Goal: Navigation & Orientation: Find specific page/section

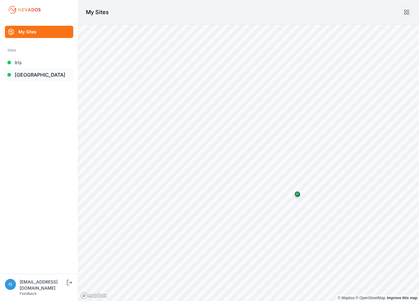
click at [25, 75] on link "[GEOGRAPHIC_DATA]" at bounding box center [39, 75] width 68 height 12
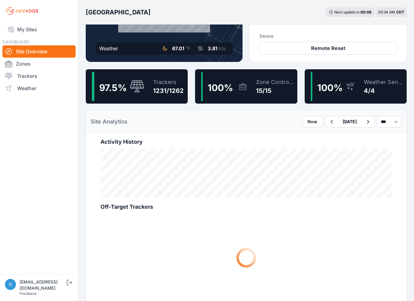
scroll to position [123, 0]
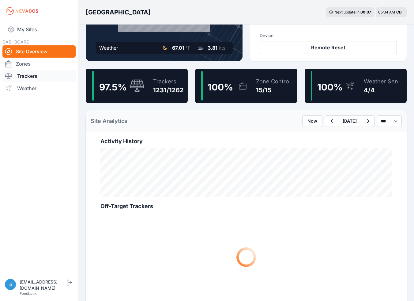
click at [36, 80] on link "Trackers" at bounding box center [38, 76] width 73 height 12
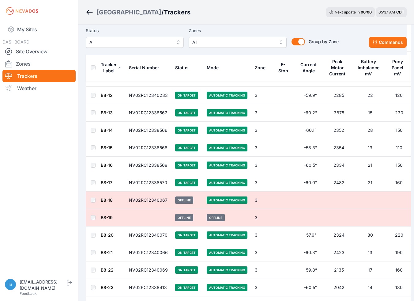
scroll to position [3341, 0]
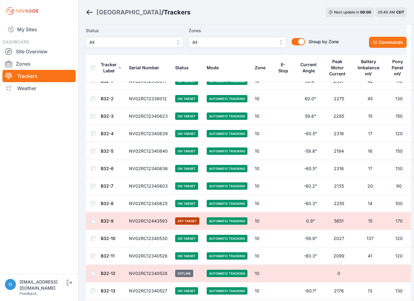
scroll to position [14406, 0]
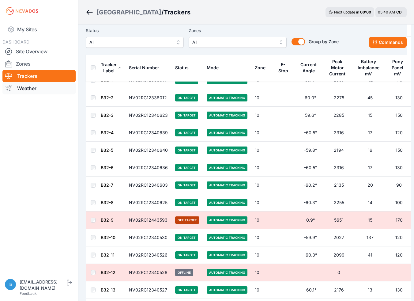
click at [34, 90] on link "Weather" at bounding box center [38, 88] width 73 height 12
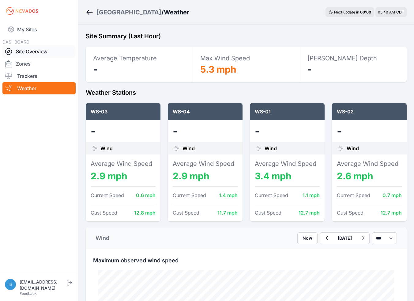
click at [27, 49] on link "Site Overview" at bounding box center [38, 51] width 73 height 12
